Goal: Navigation & Orientation: Find specific page/section

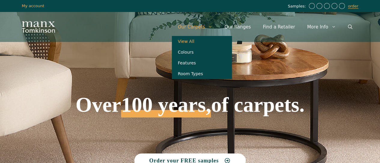
click at [205, 42] on link "View All" at bounding box center [202, 41] width 60 height 11
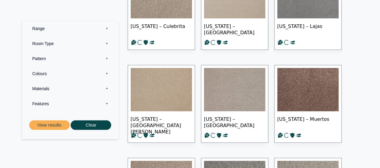
scroll to position [143, 0]
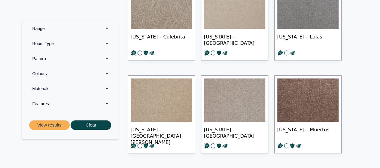
click at [107, 32] on label "Range 0" at bounding box center [70, 28] width 88 height 15
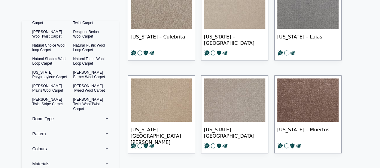
scroll to position [90, 0]
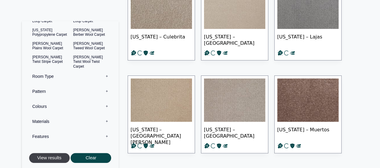
click at [44, 154] on button "View results" at bounding box center [49, 158] width 41 height 10
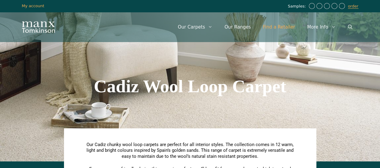
click at [288, 23] on link "Find a Retailer" at bounding box center [279, 27] width 44 height 18
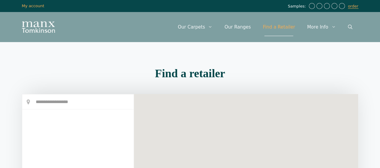
click at [79, 40] on div "Menu Menu Our Carpets View All Colours Black Carpet Blue Carpet Bold Colour Bro…" at bounding box center [190, 27] width 360 height 30
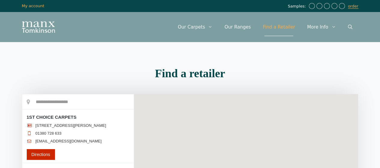
scroll to position [64, 0]
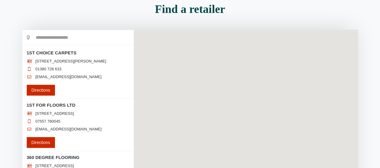
click at [71, 35] on input "text" at bounding box center [77, 37] width 111 height 15
paste input "********"
type input "********"
